Goal: Navigation & Orientation: Find specific page/section

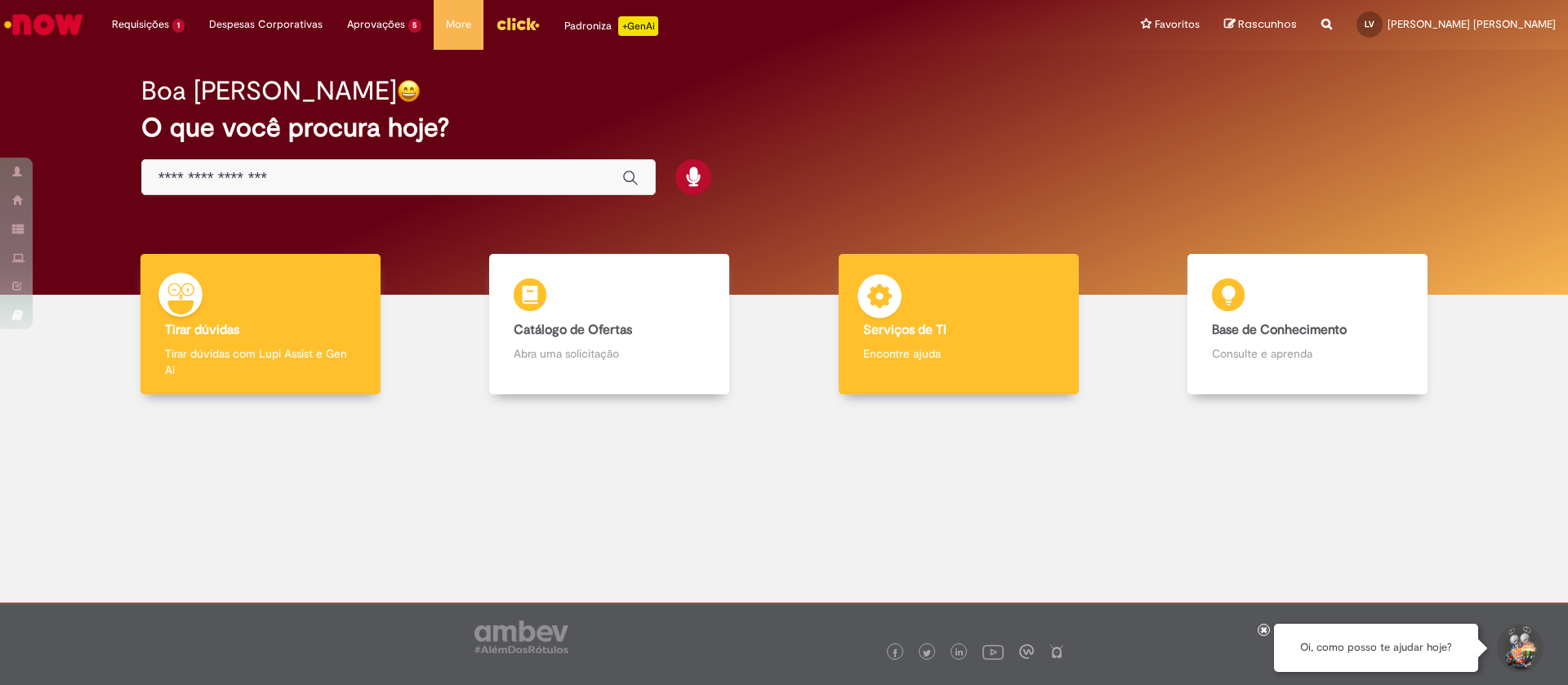
click at [912, 290] on div "Serviços de TI Serviços de TI Encontre ajuda" at bounding box center [958, 324] width 240 height 141
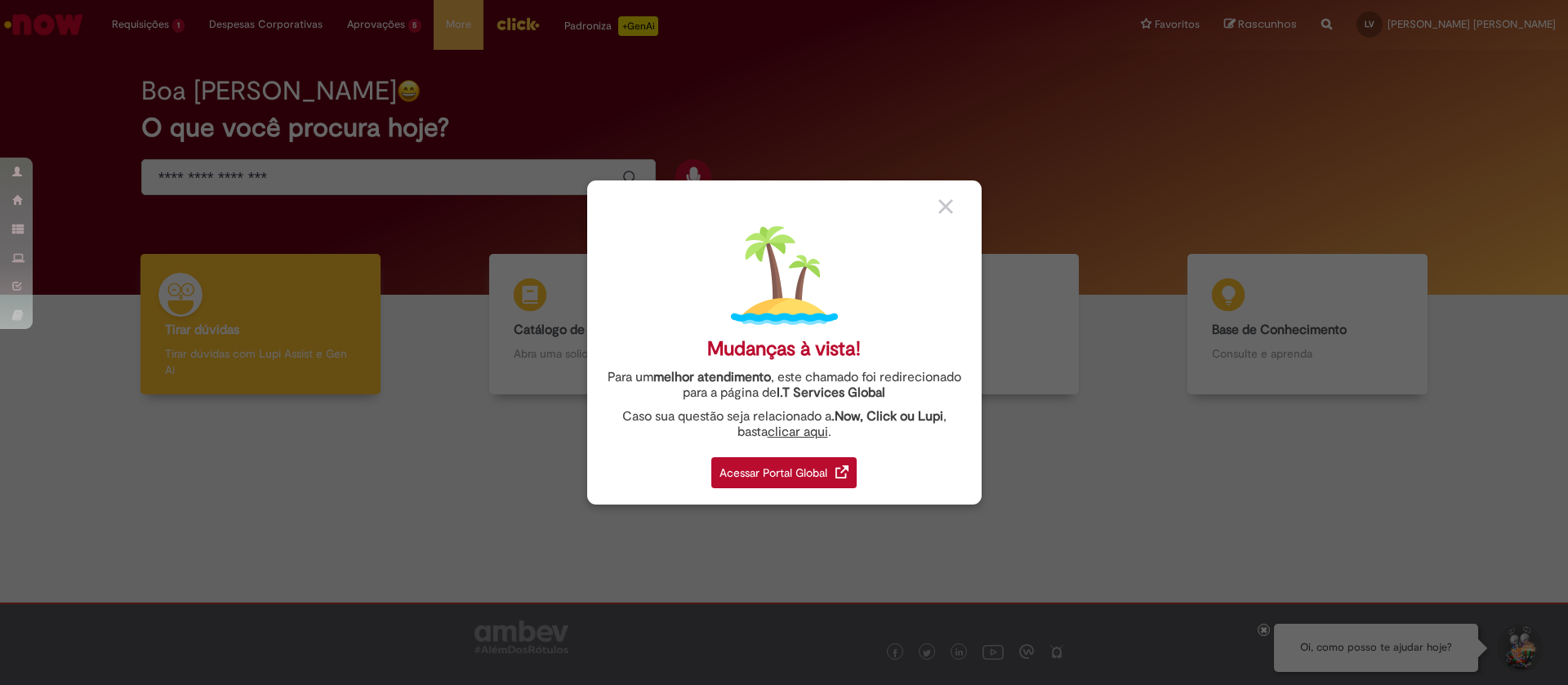
click at [826, 474] on div "Acessar Portal Global" at bounding box center [784, 472] width 145 height 31
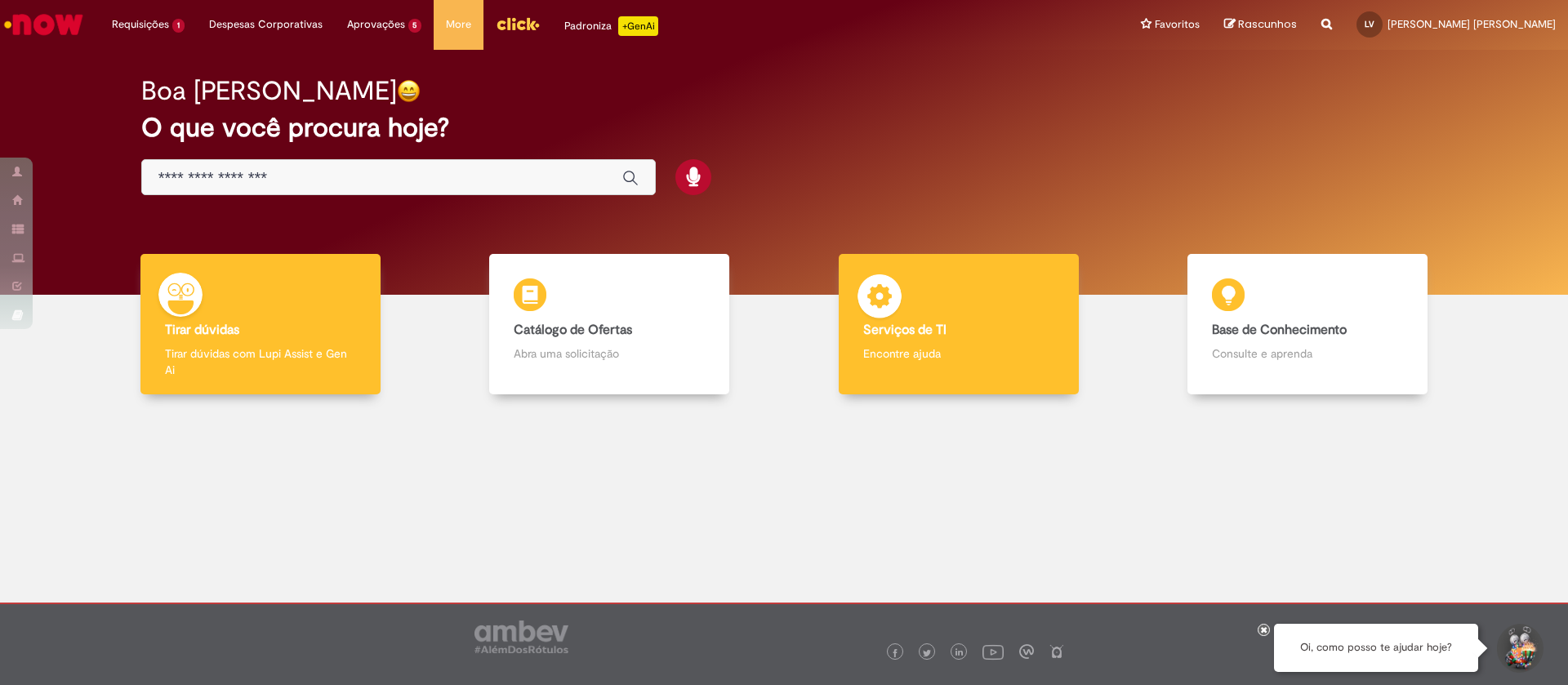
click at [964, 301] on div "Serviços de TI Serviços de TI Encontre ajuda" at bounding box center [958, 324] width 240 height 141
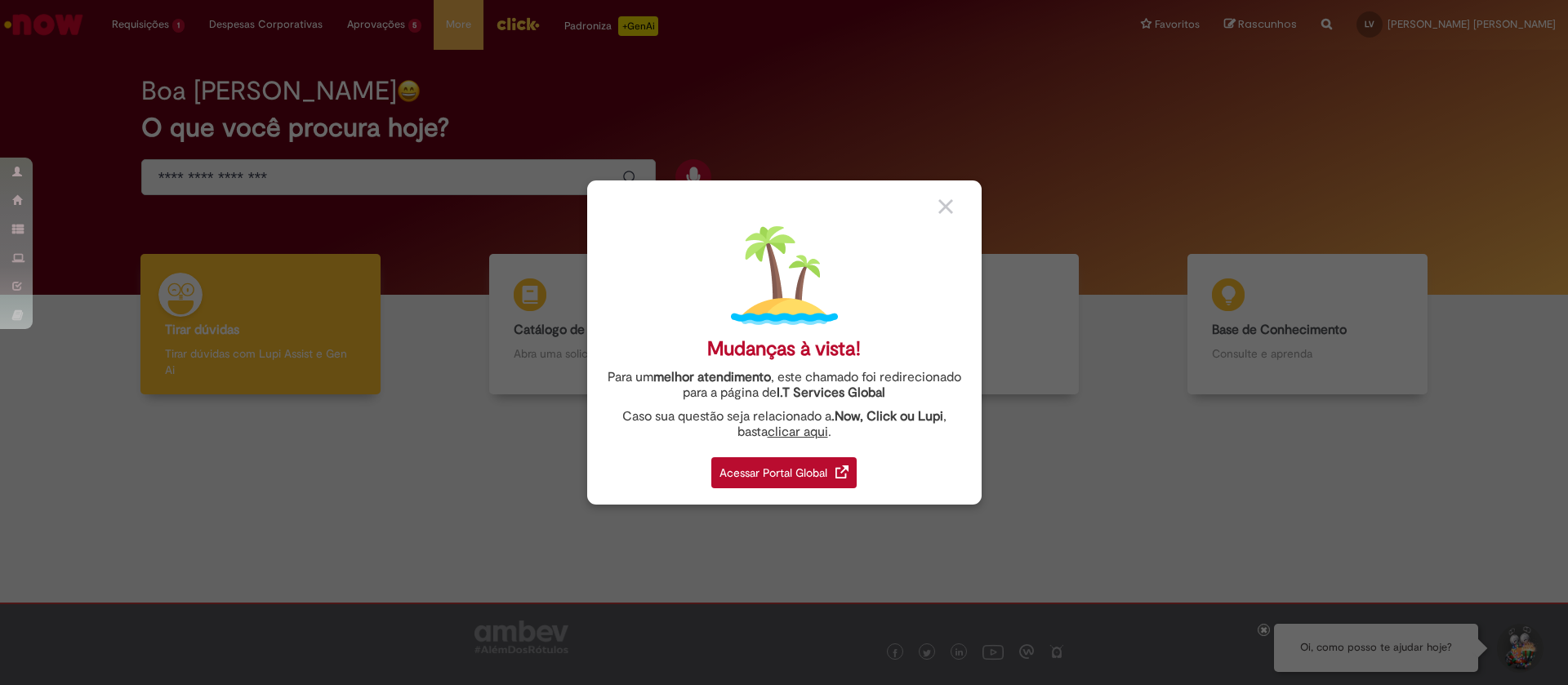
click at [830, 471] on div "Acessar Portal Global" at bounding box center [784, 472] width 145 height 31
